Goal: Navigation & Orientation: Find specific page/section

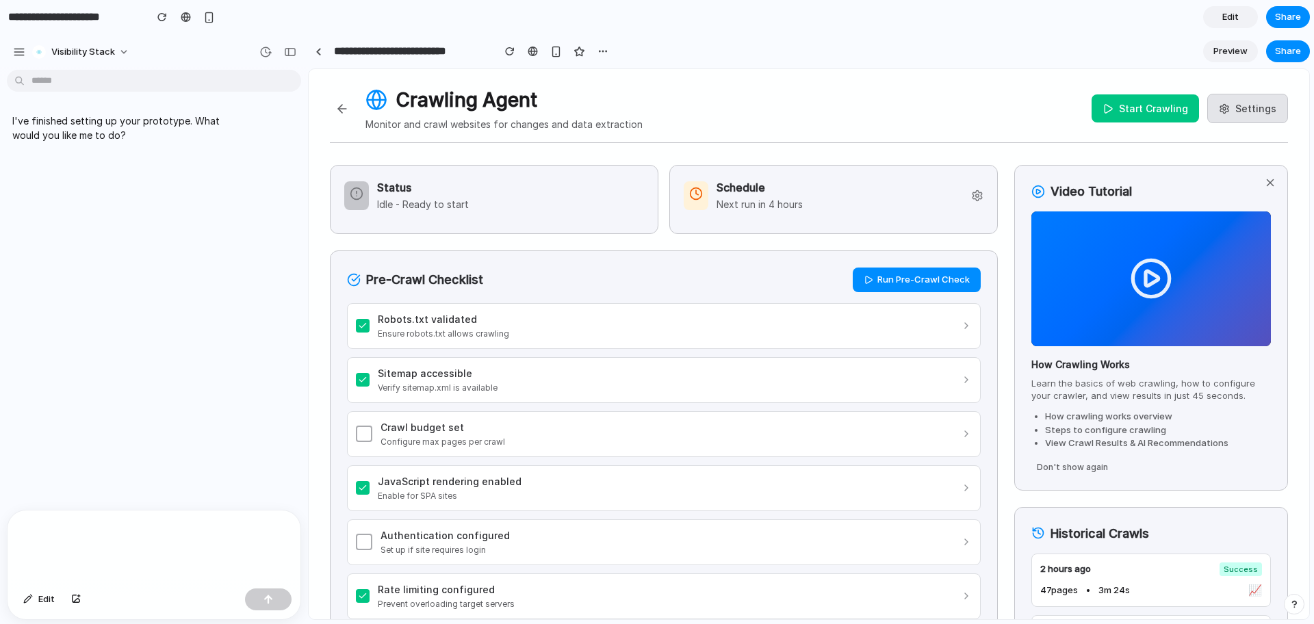
click at [237, 441] on div "I've finished setting up your prototype. What would you like me to do?" at bounding box center [150, 292] width 300 height 435
